Goal: Check status: Check status

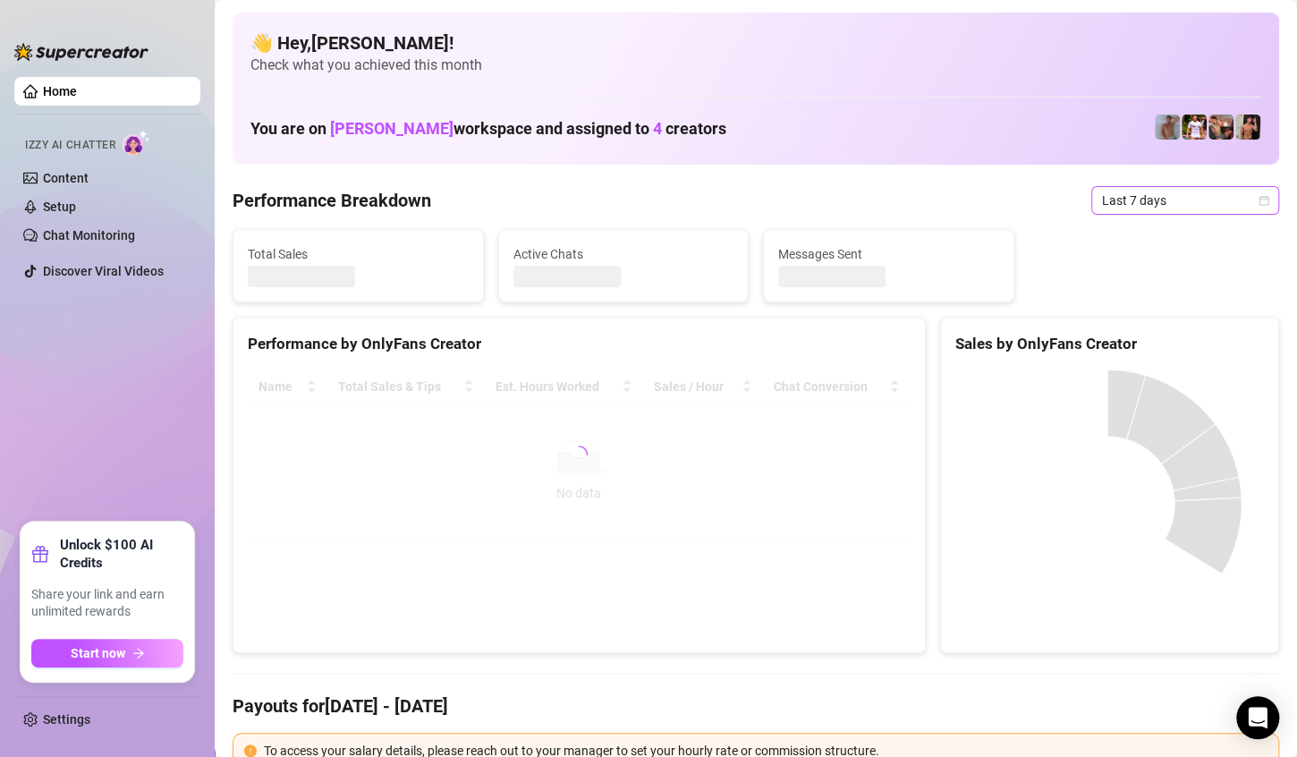
click at [1259, 197] on icon "calendar" at bounding box center [1264, 200] width 10 height 10
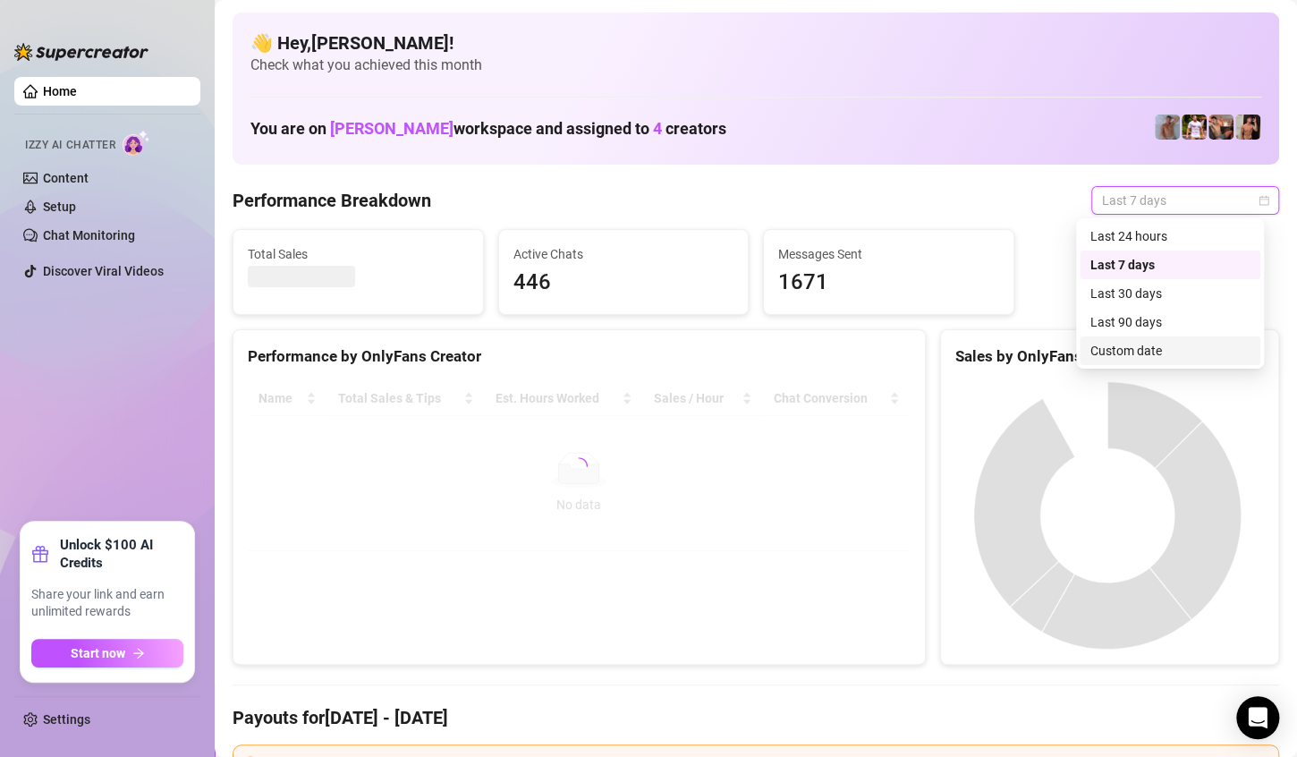
click at [1134, 352] on div "Custom date" at bounding box center [1169, 351] width 159 height 20
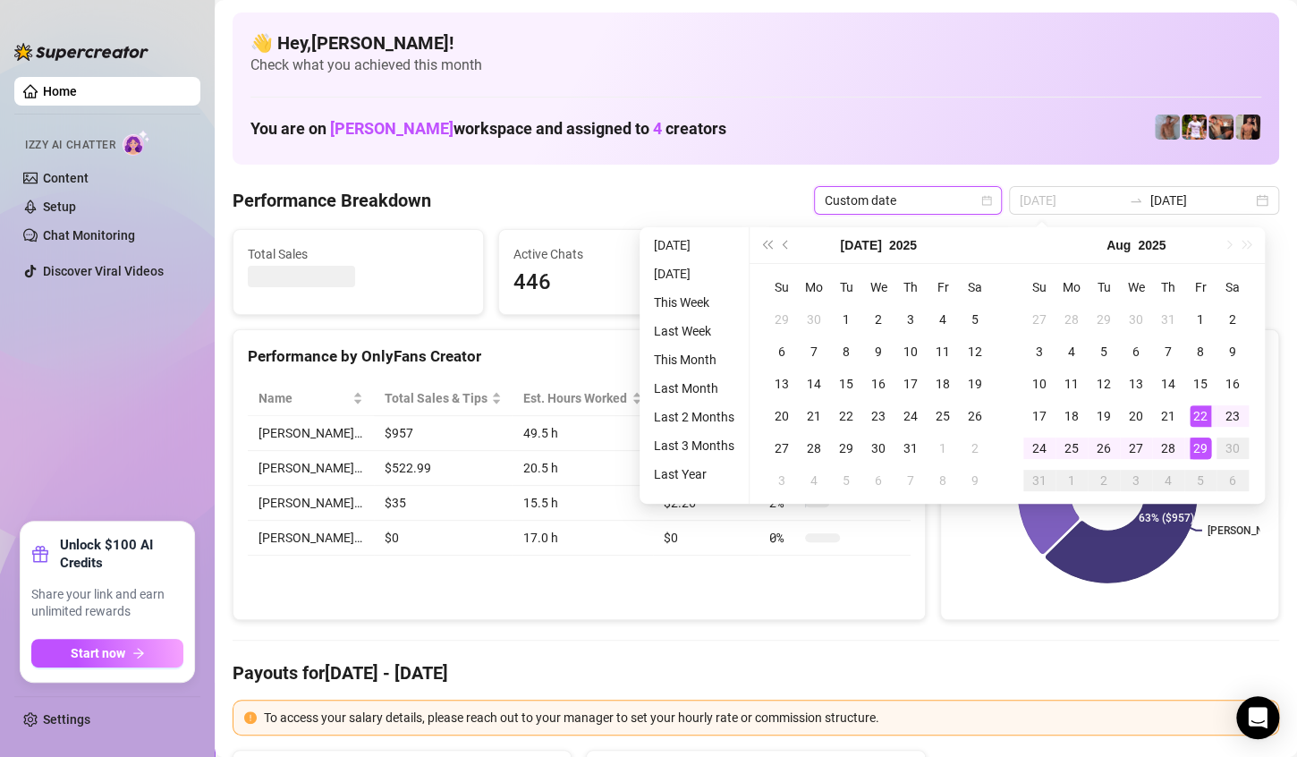
type input "[DATE]"
click at [1192, 436] on td "29" at bounding box center [1200, 448] width 32 height 32
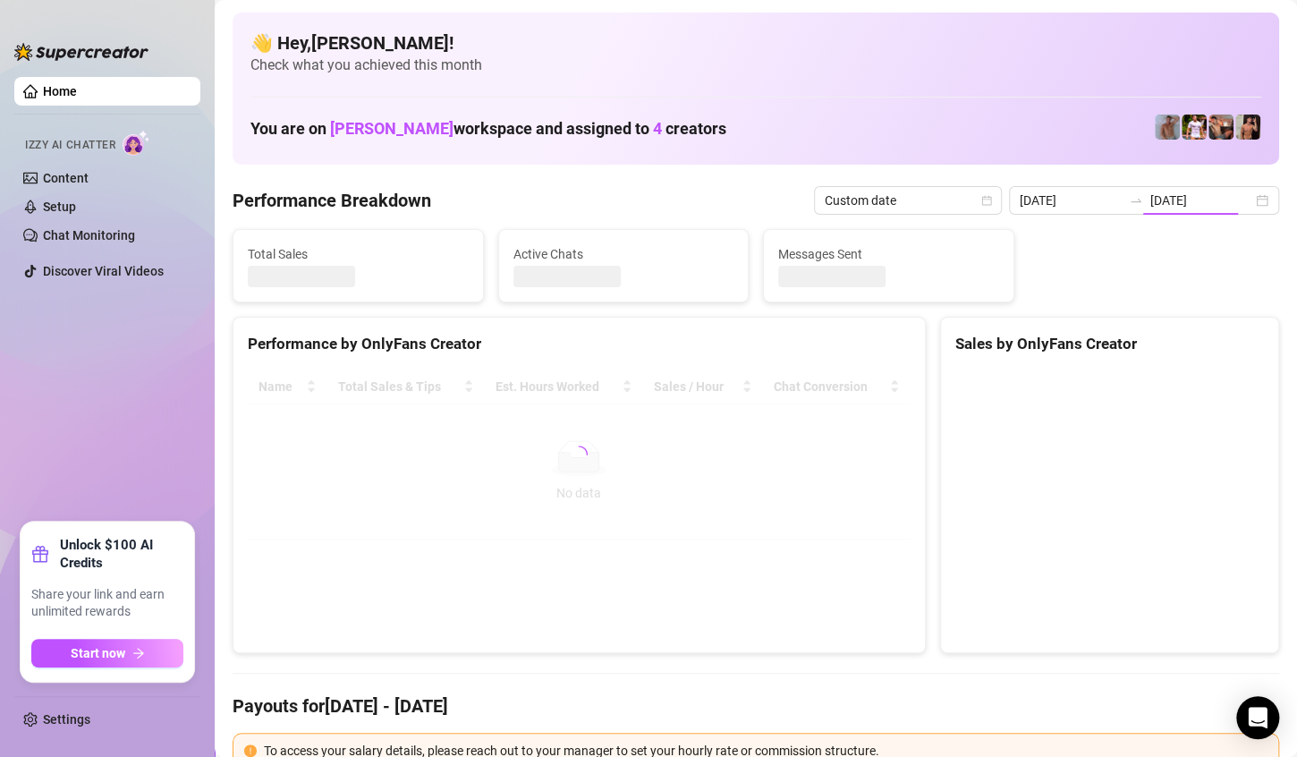
type input "[DATE]"
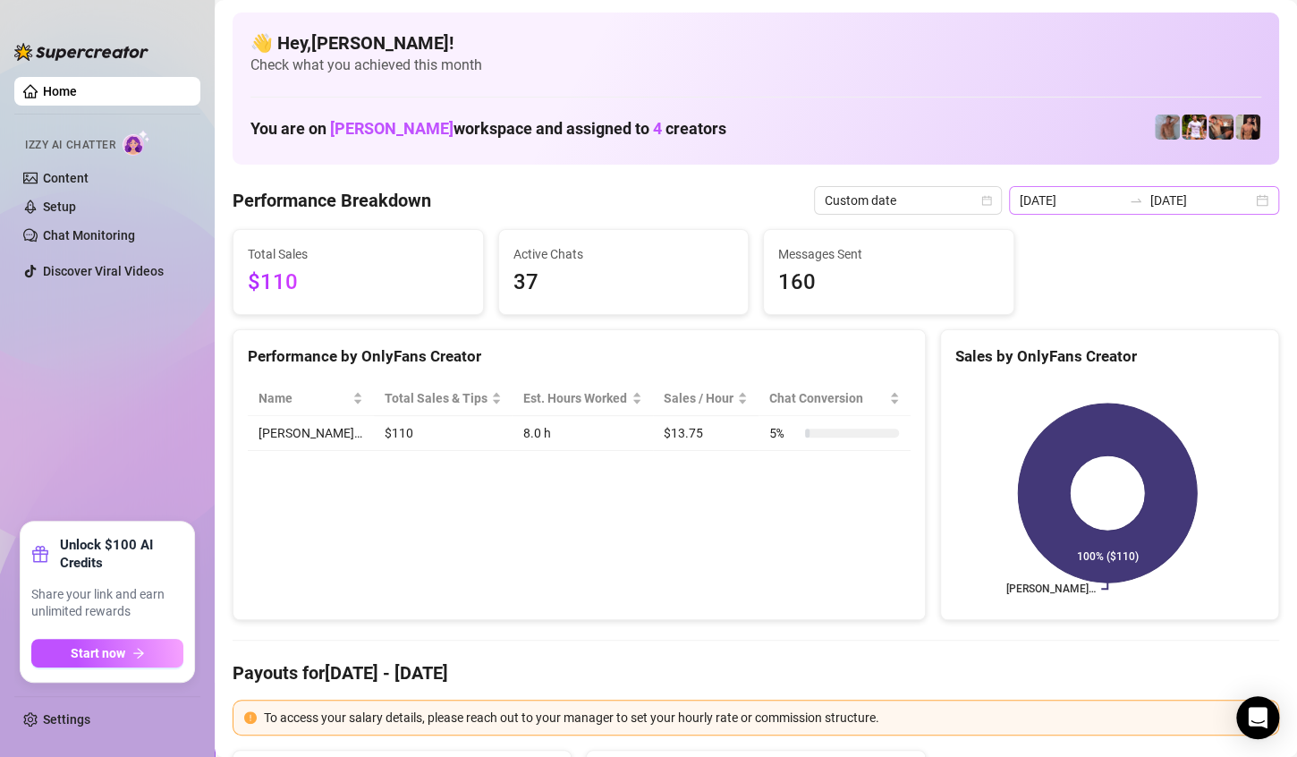
click at [1240, 201] on div "[DATE] [DATE]" at bounding box center [1144, 200] width 270 height 29
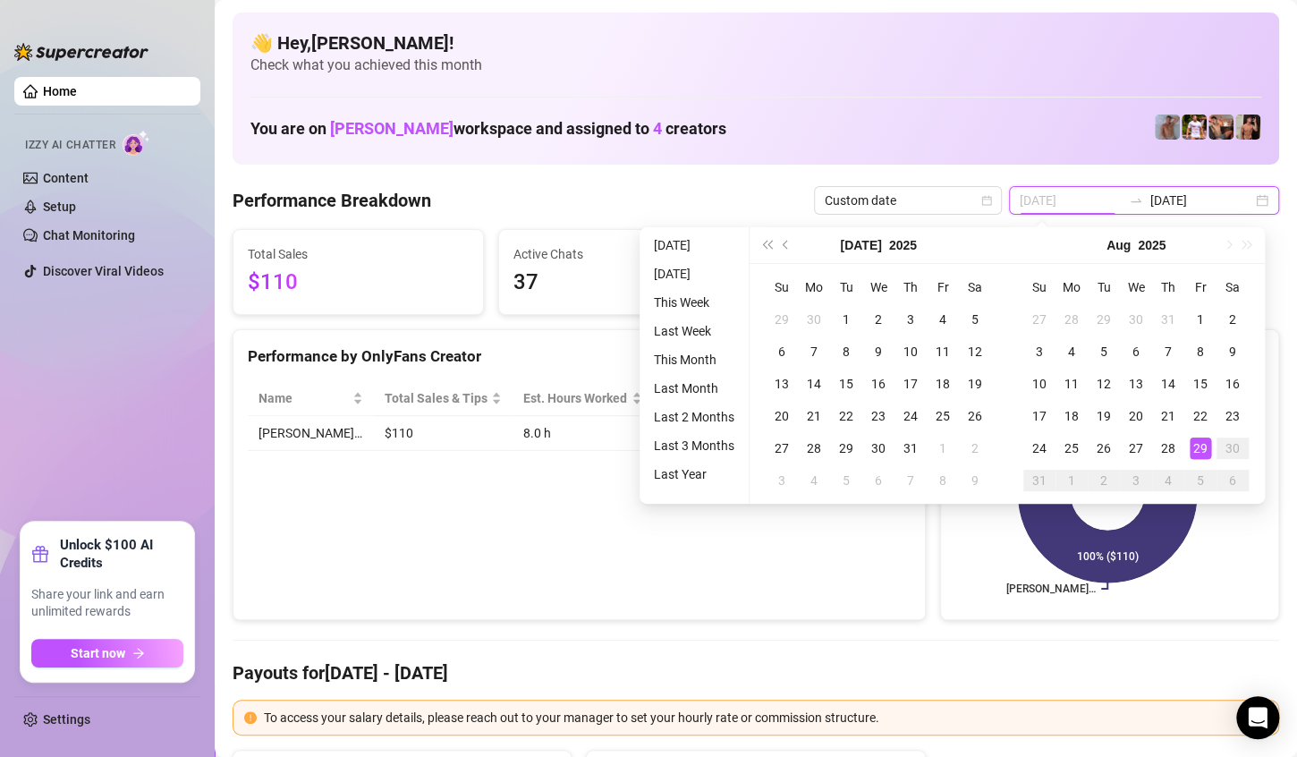
type input "[DATE]"
click at [1191, 444] on div "29" at bounding box center [1200, 447] width 21 height 21
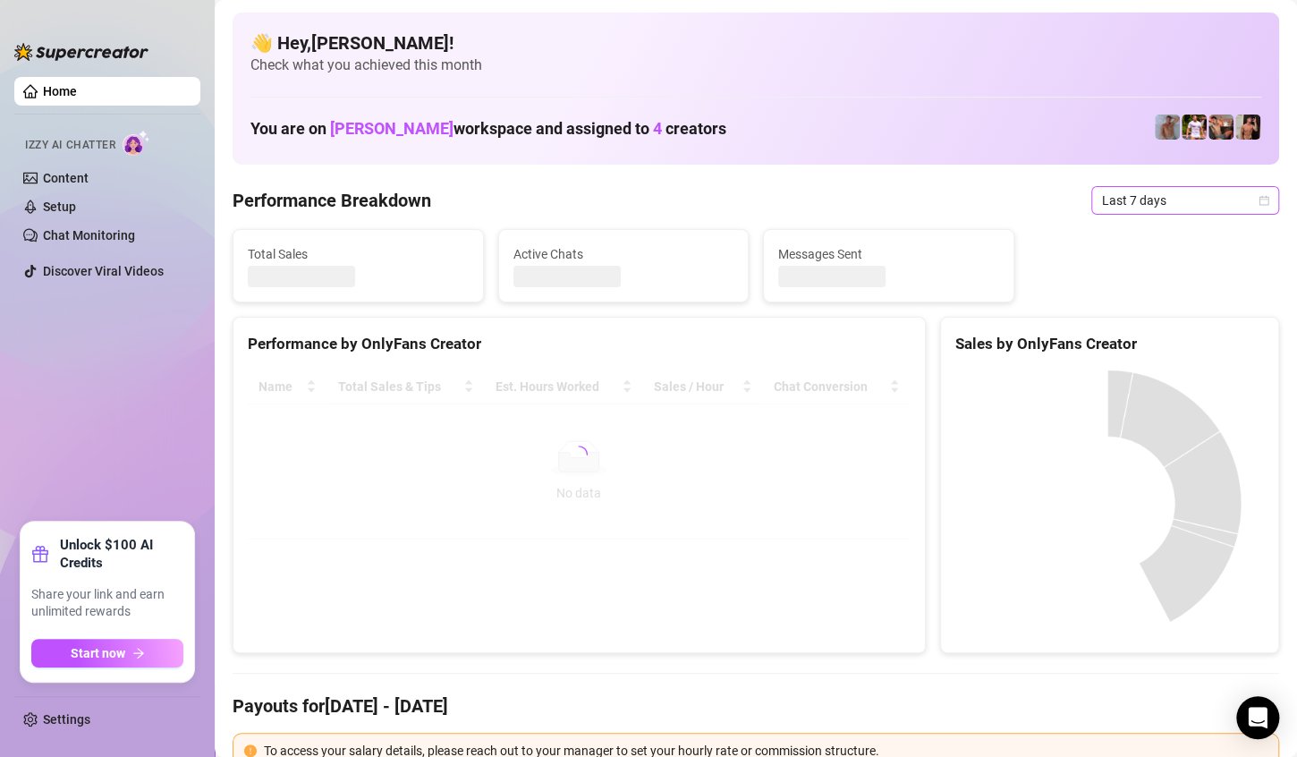
click at [1259, 199] on icon "calendar" at bounding box center [1264, 200] width 10 height 10
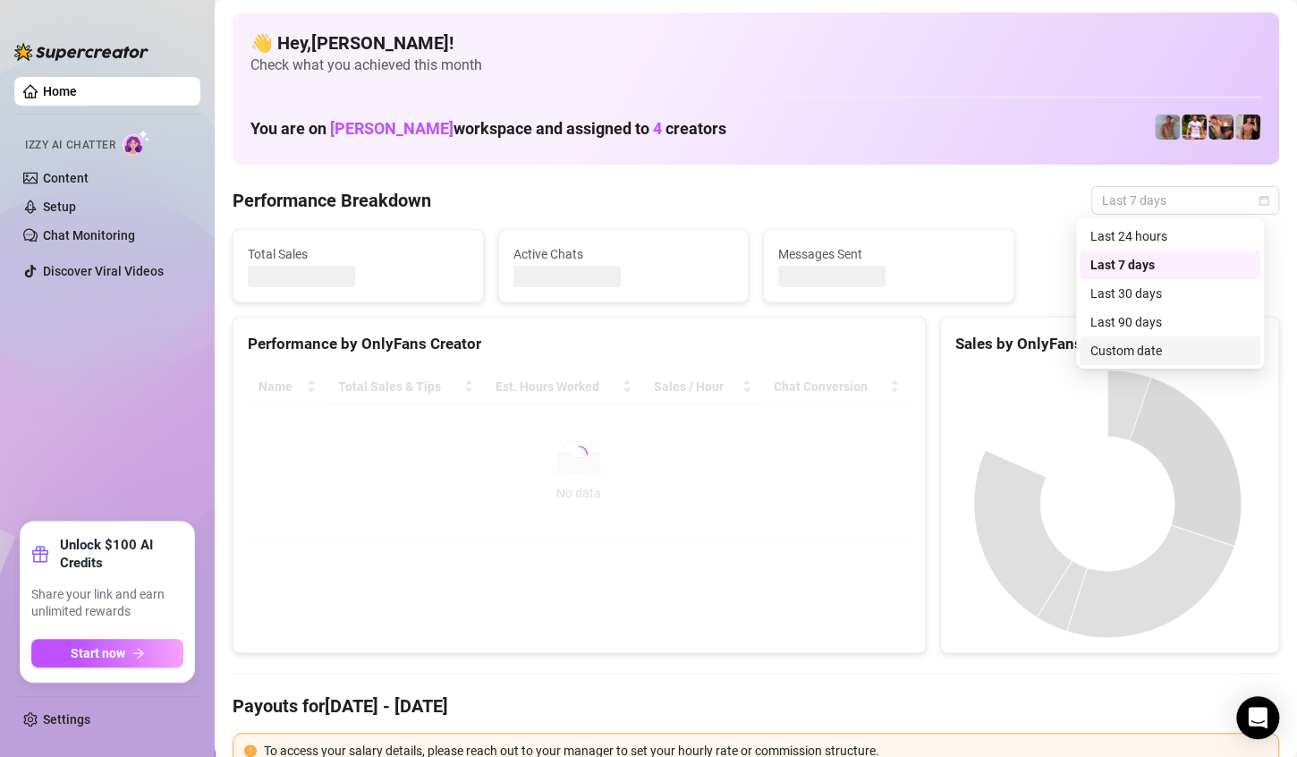
click at [1163, 347] on div "Custom date" at bounding box center [1169, 351] width 159 height 20
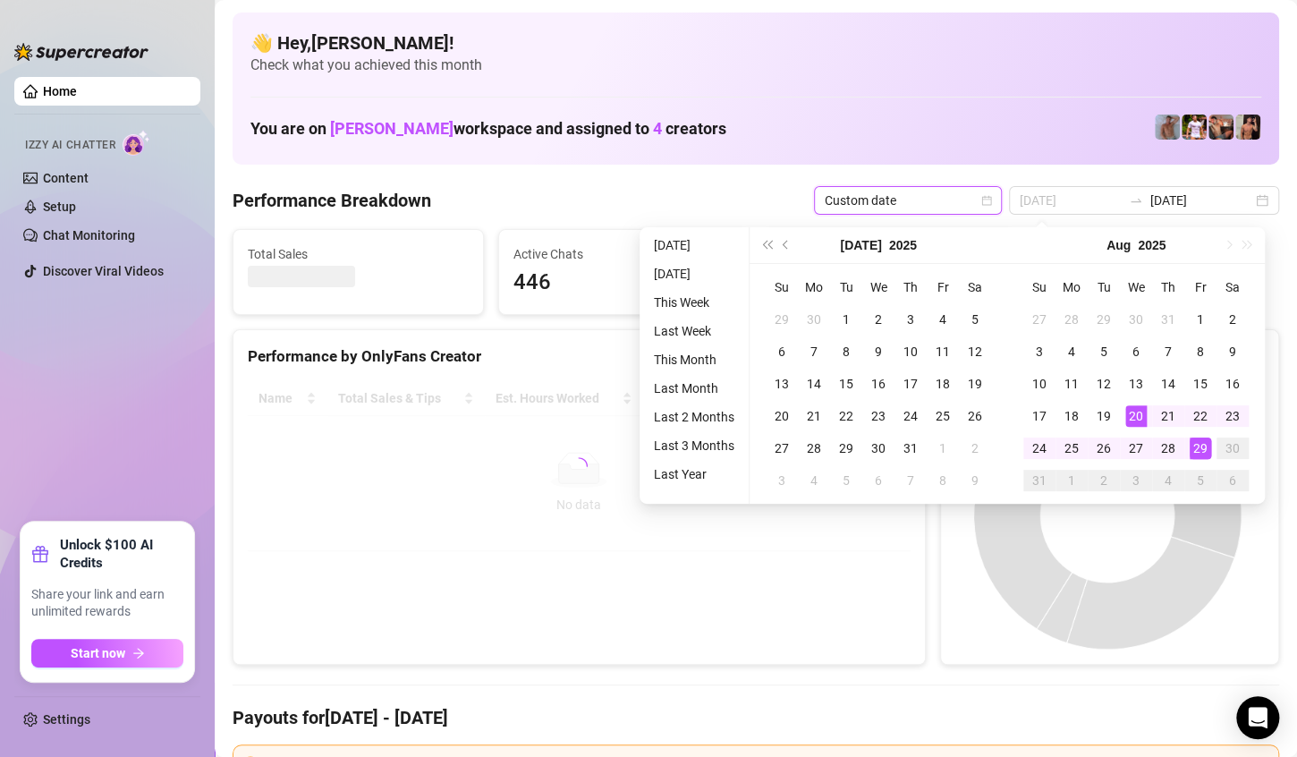
type input "[DATE]"
click at [1196, 443] on div "29" at bounding box center [1200, 447] width 21 height 21
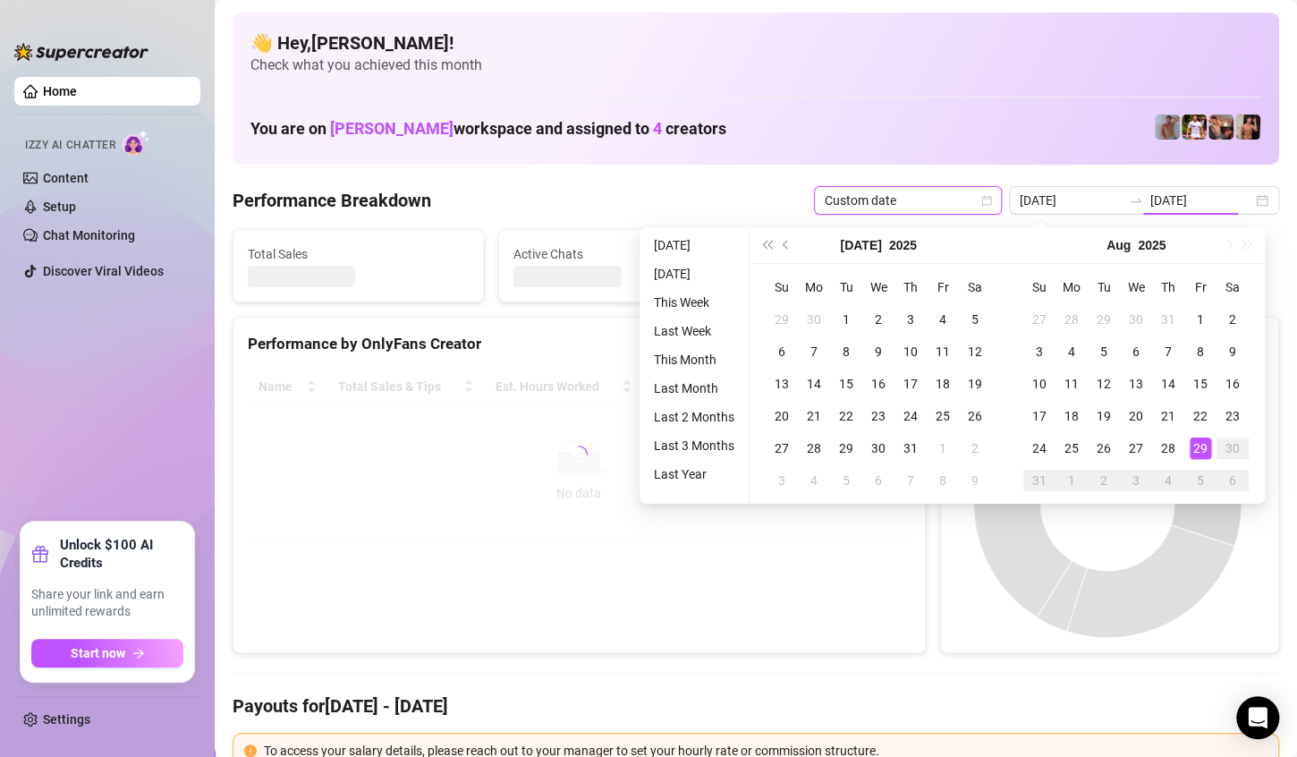
type input "[DATE]"
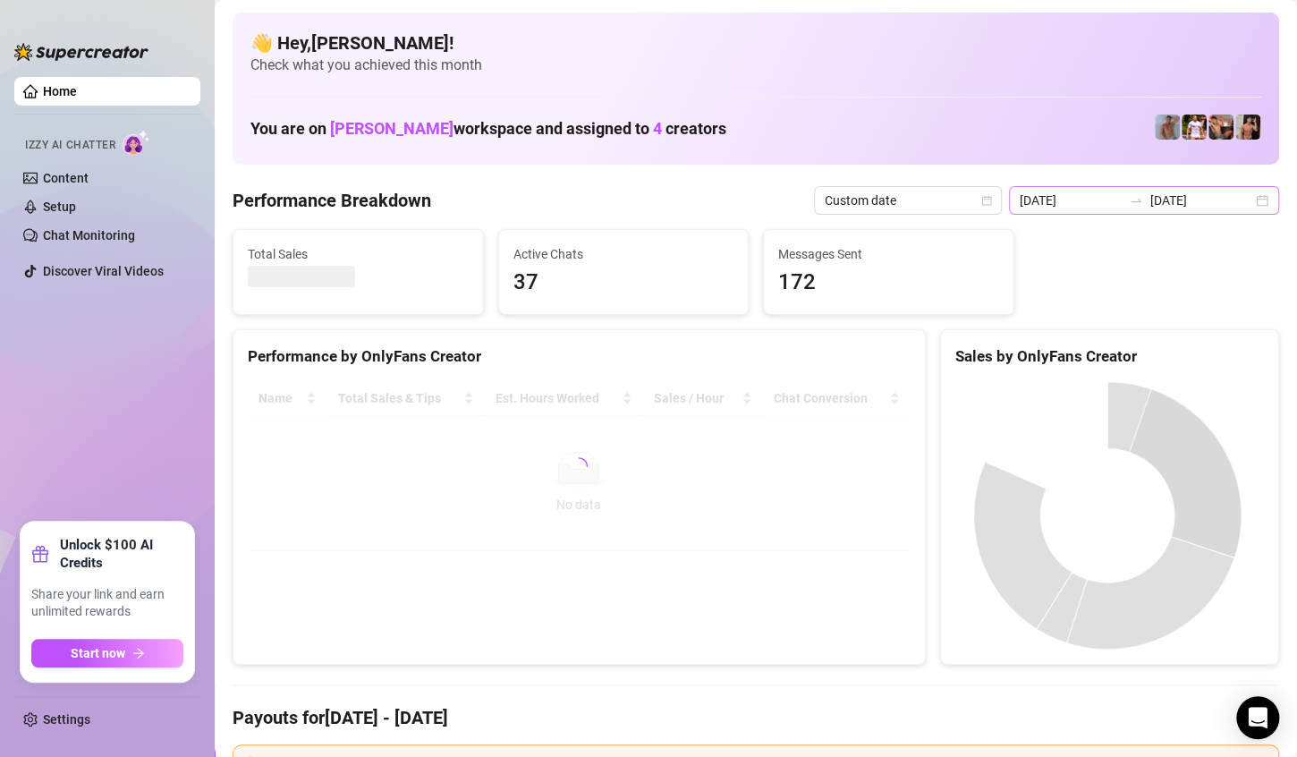
click at [1249, 205] on div "[DATE] [DATE]" at bounding box center [1144, 200] width 270 height 29
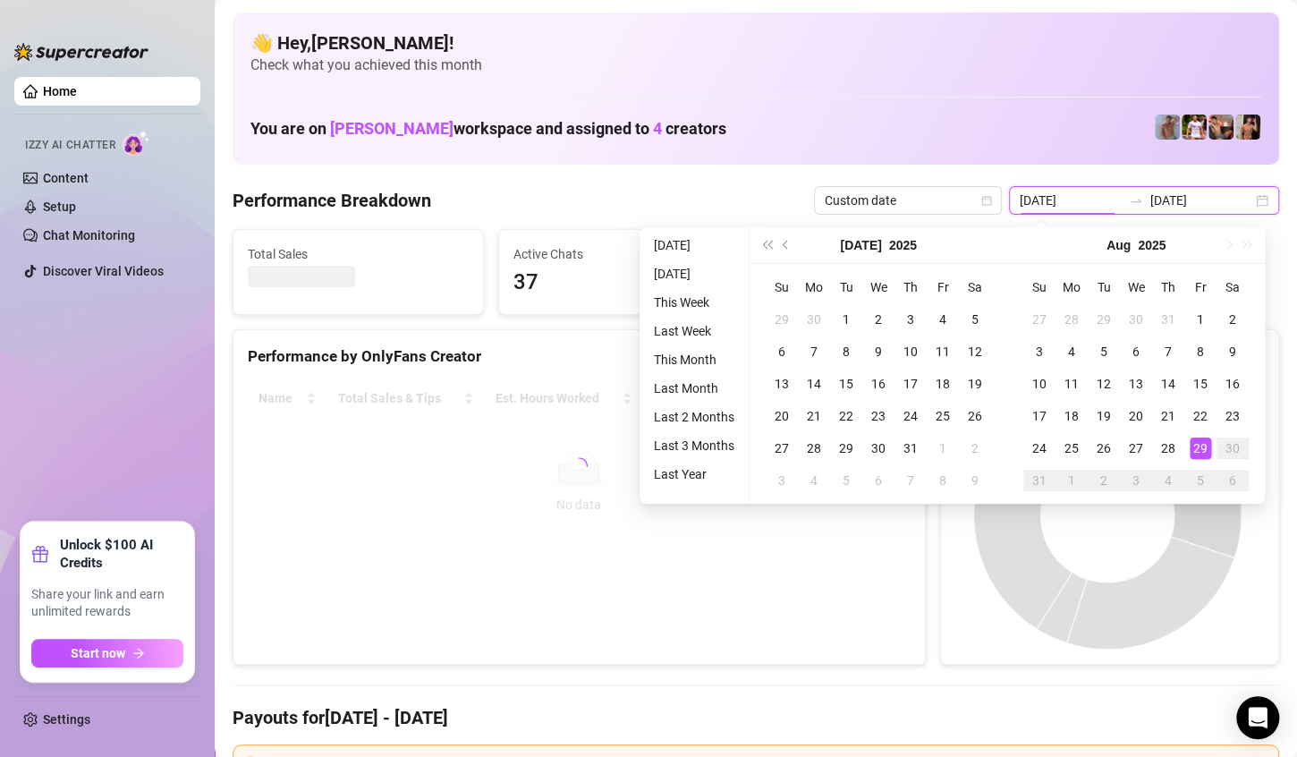
click at [1249, 205] on div "[DATE] [DATE]" at bounding box center [1144, 200] width 270 height 29
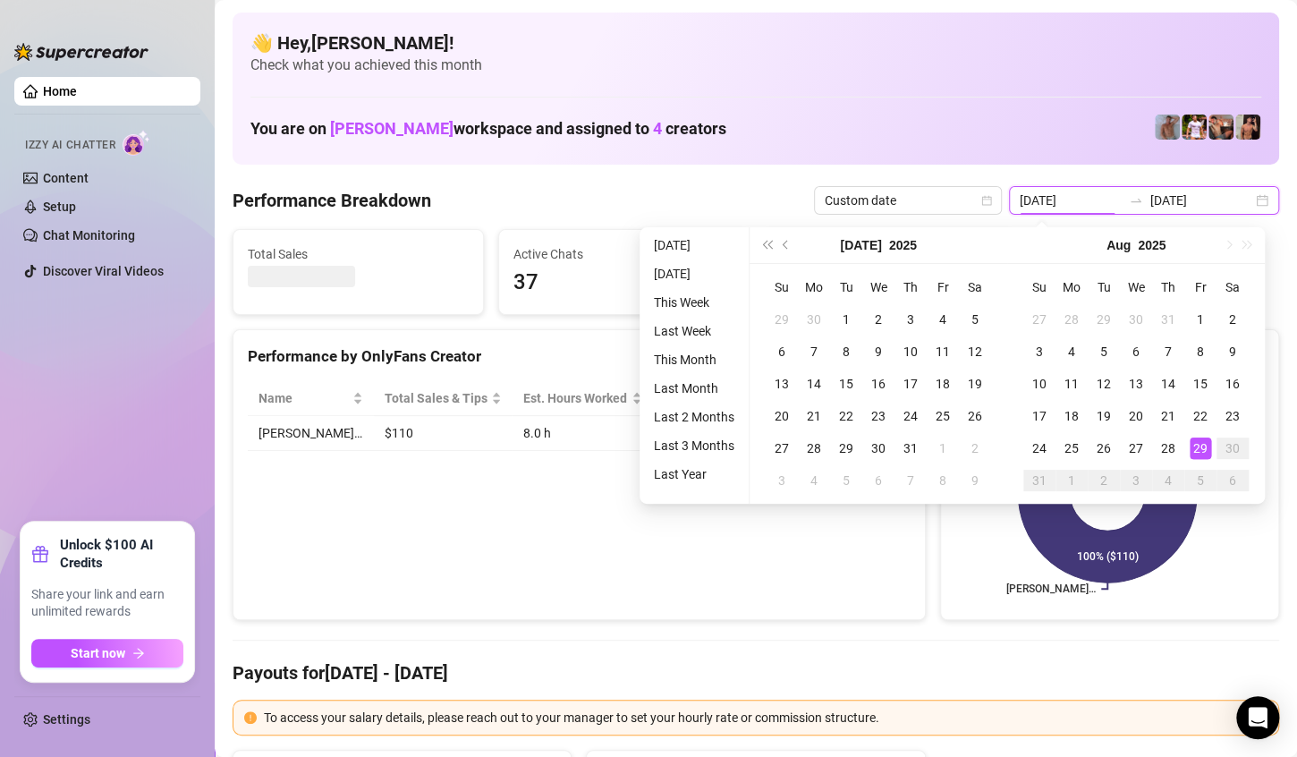
click at [1249, 205] on div "[DATE] [DATE]" at bounding box center [1144, 200] width 270 height 29
type input "2025-08-28"
click at [1167, 450] on div "28" at bounding box center [1168, 447] width 21 height 21
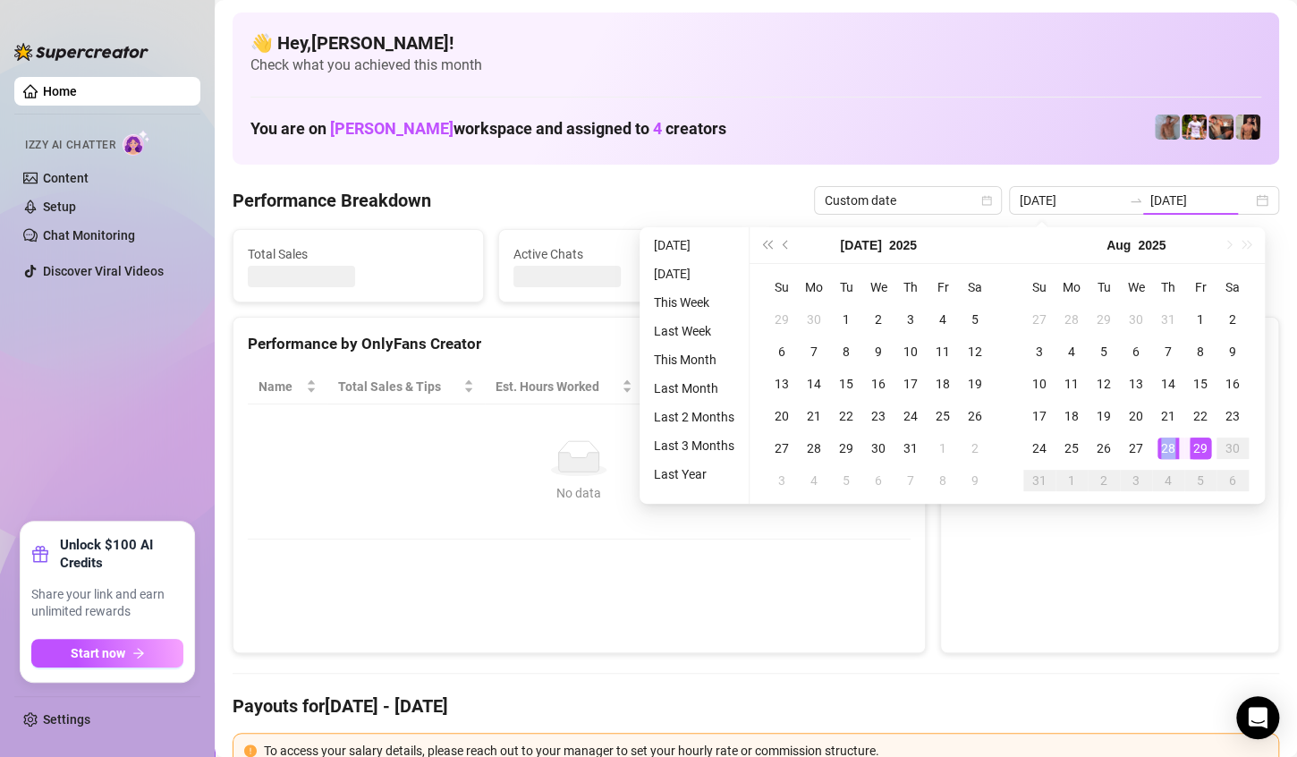
type input "2025-08-28"
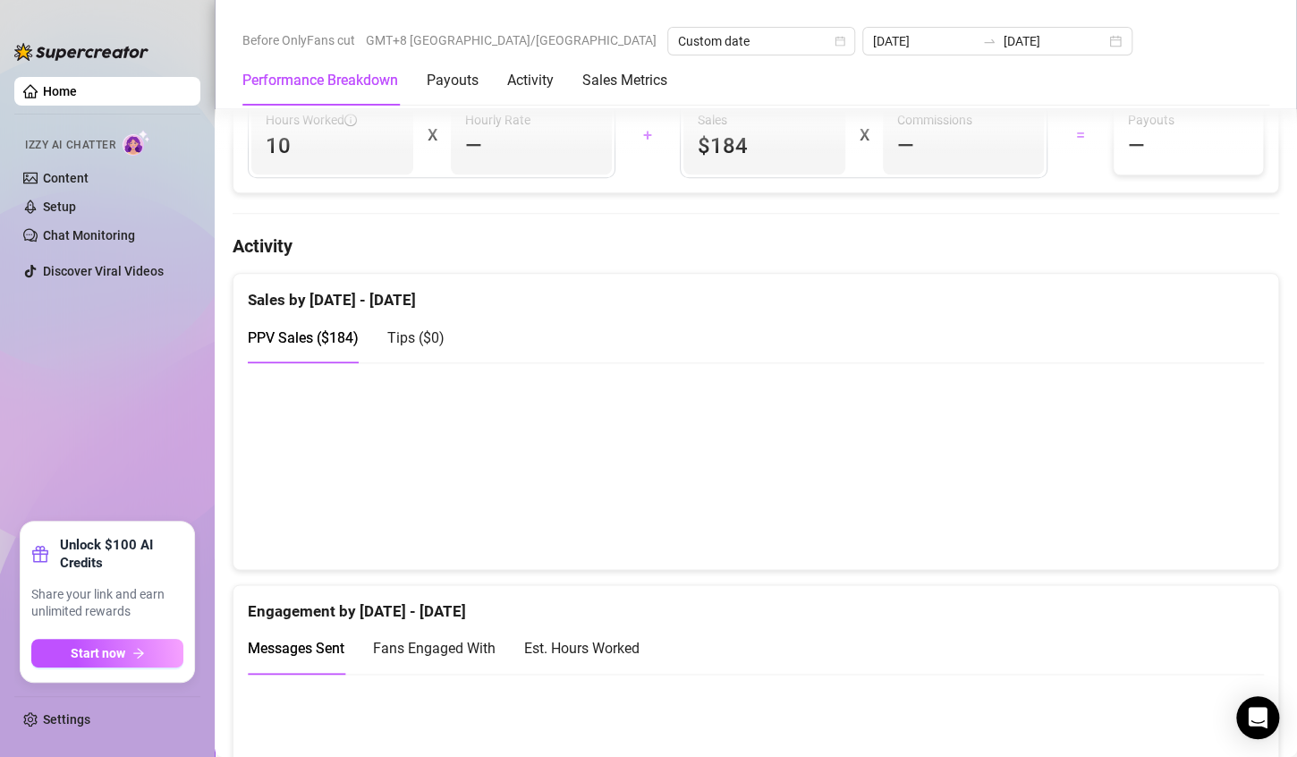
scroll to position [358, 0]
